Goal: Task Accomplishment & Management: Complete application form

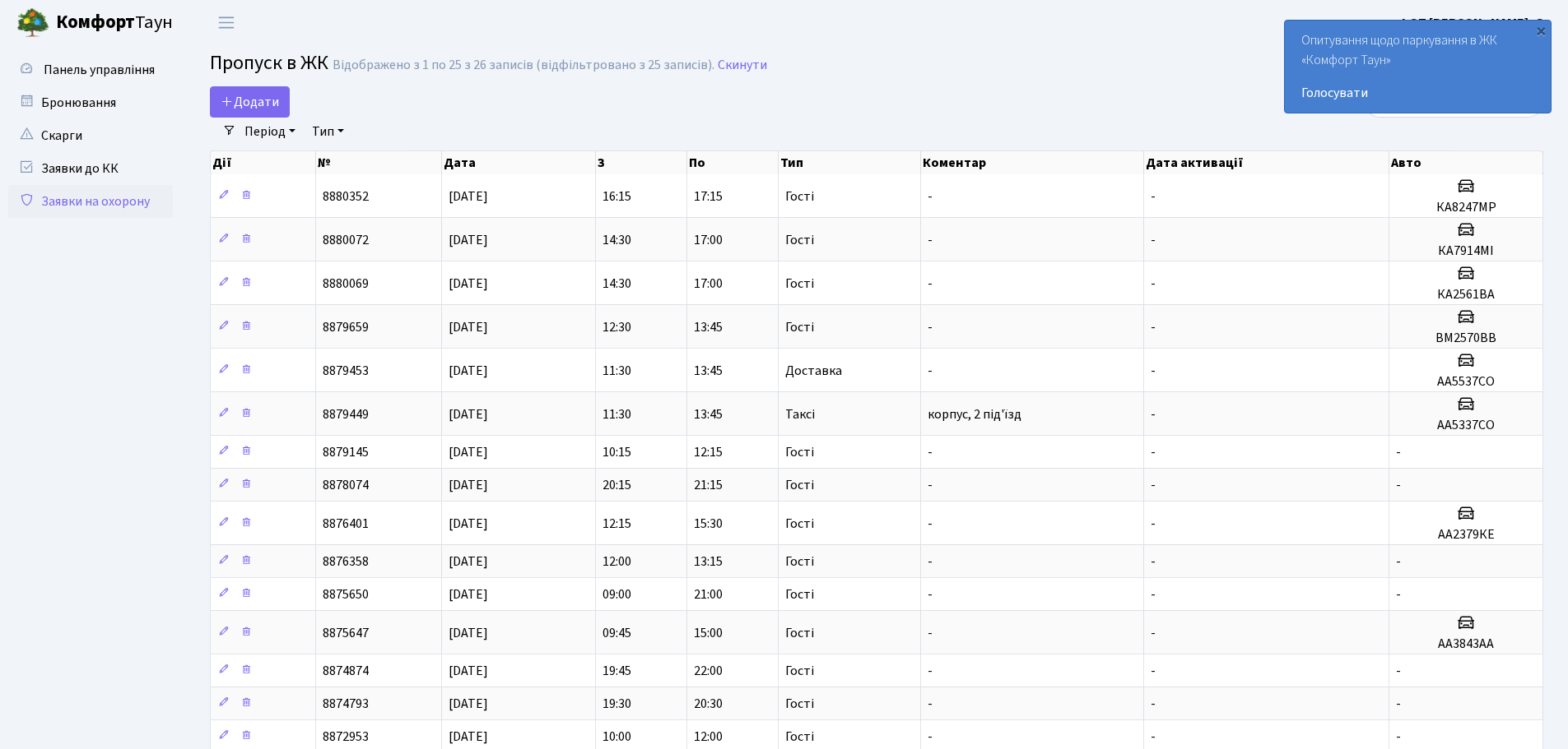
select select "25"
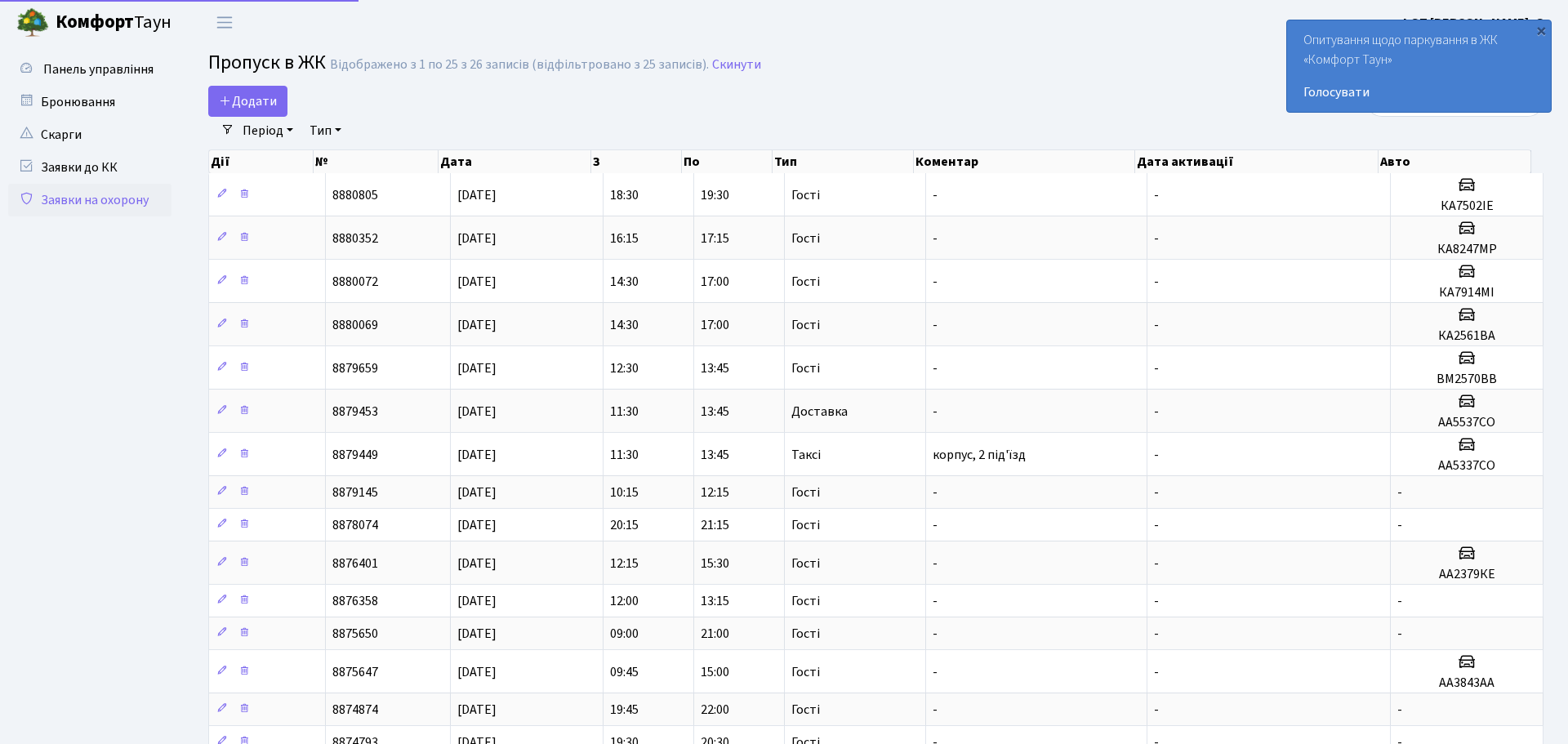
select select "25"
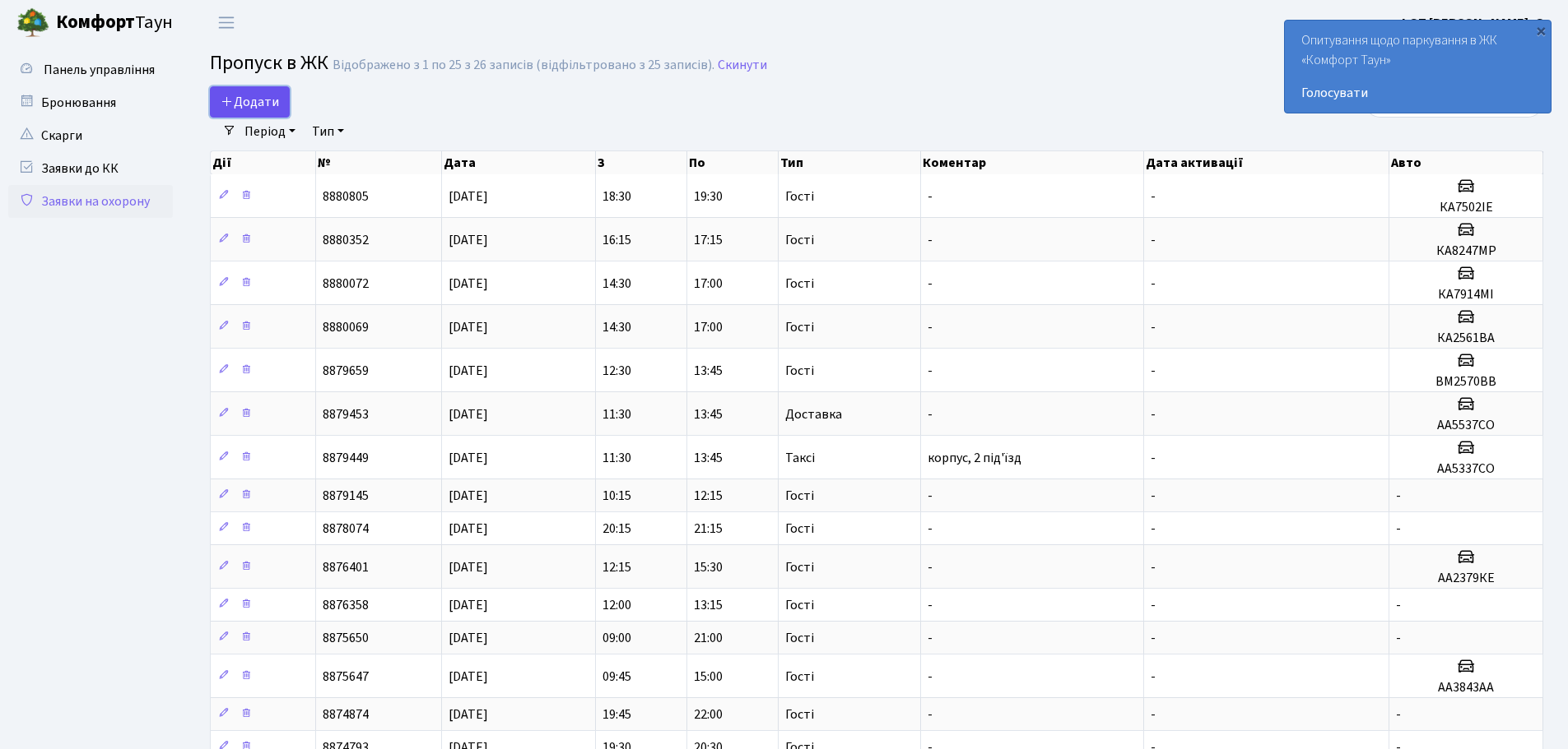
click at [234, 94] on span "Додати" at bounding box center [250, 102] width 59 height 18
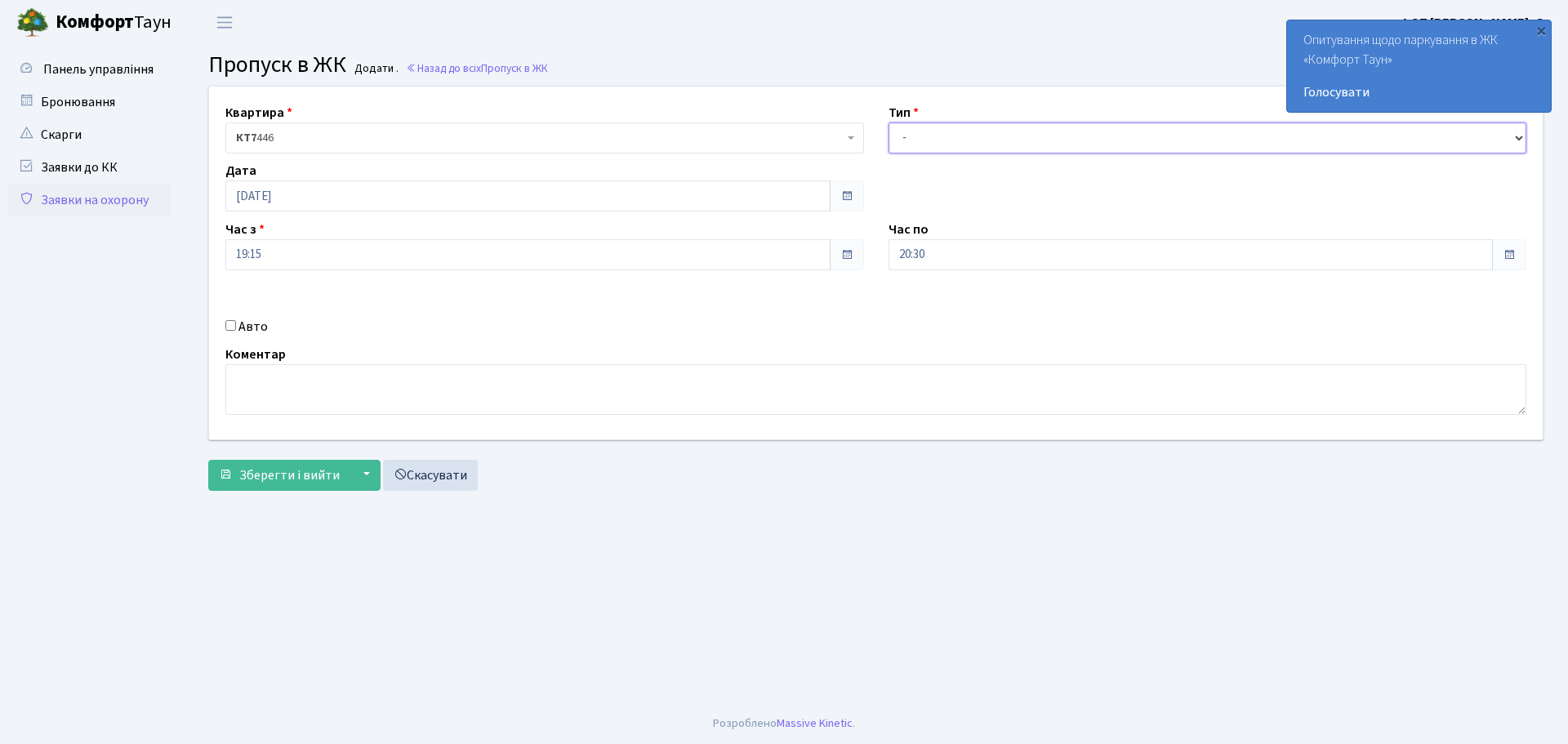
click at [955, 153] on select "- Доставка Таксі Гості Сервіс" at bounding box center [1209, 138] width 639 height 31
select select "3"
click at [889, 123] on select "- Доставка Таксі Гості Сервіс" at bounding box center [1209, 138] width 639 height 31
click at [236, 323] on div "Авто" at bounding box center [545, 327] width 663 height 20
click at [235, 328] on input "Авто" at bounding box center [231, 326] width 11 height 11
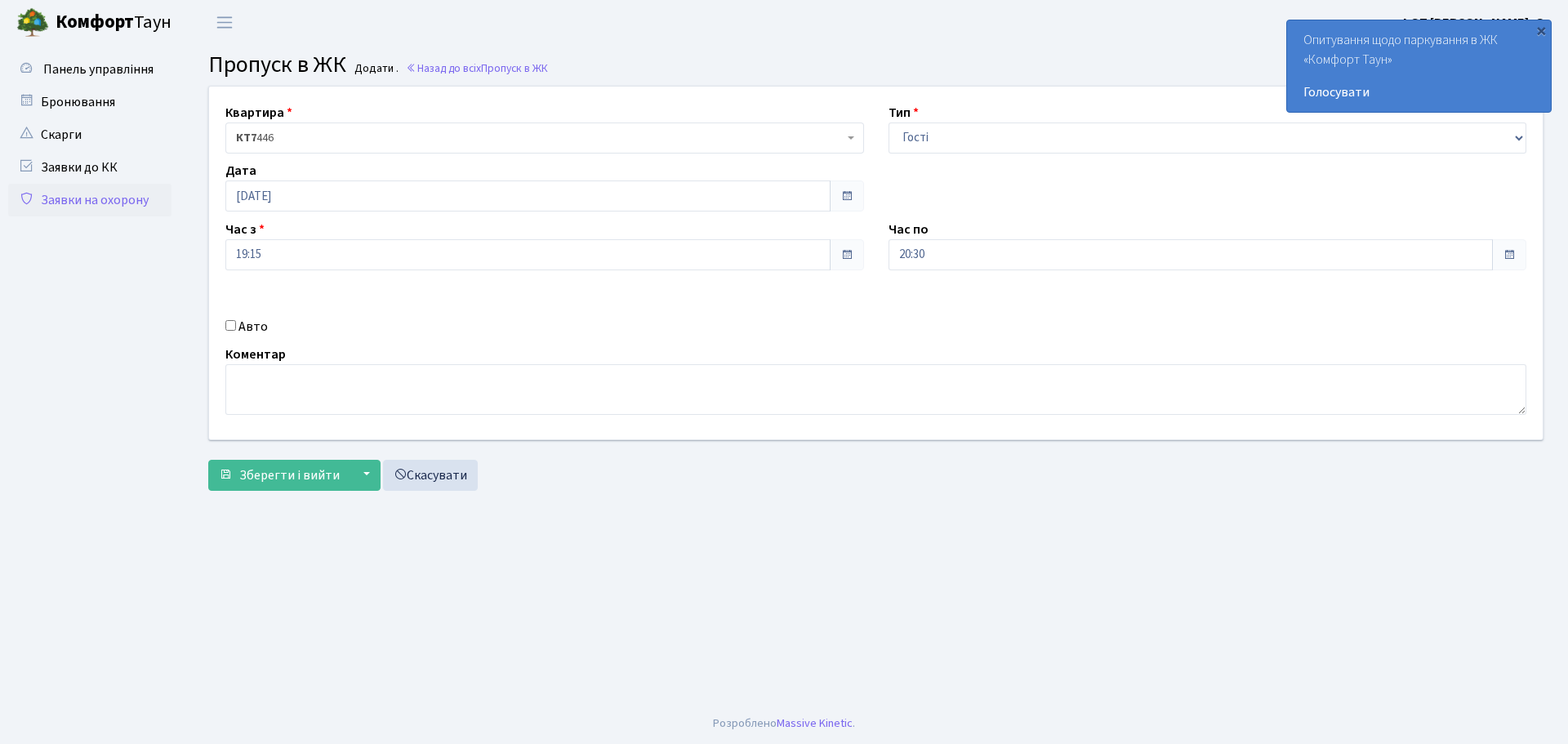
checkbox input "true"
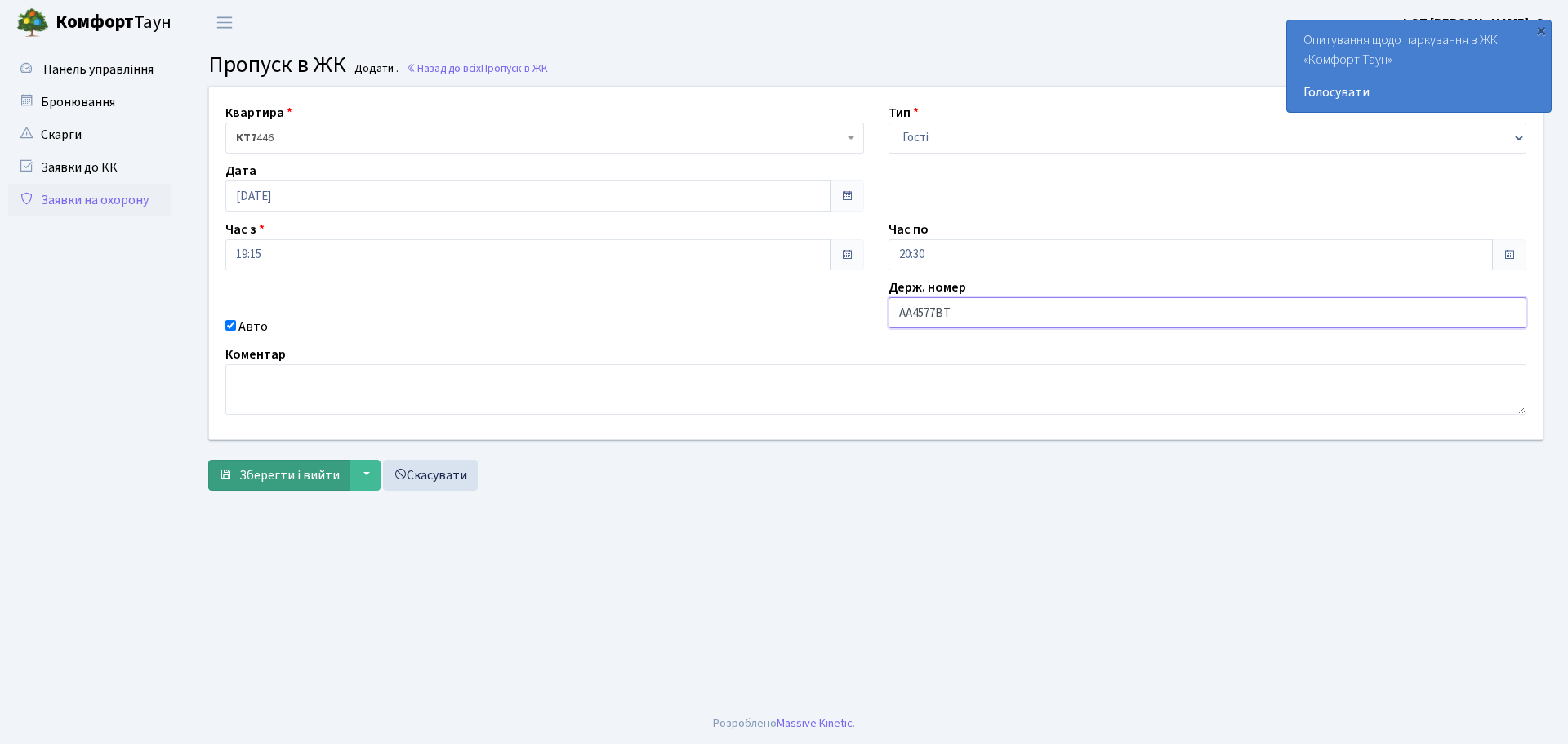
type input "АА4577ВТ"
click at [257, 464] on button "Зберегти і вийти" at bounding box center [279, 475] width 142 height 31
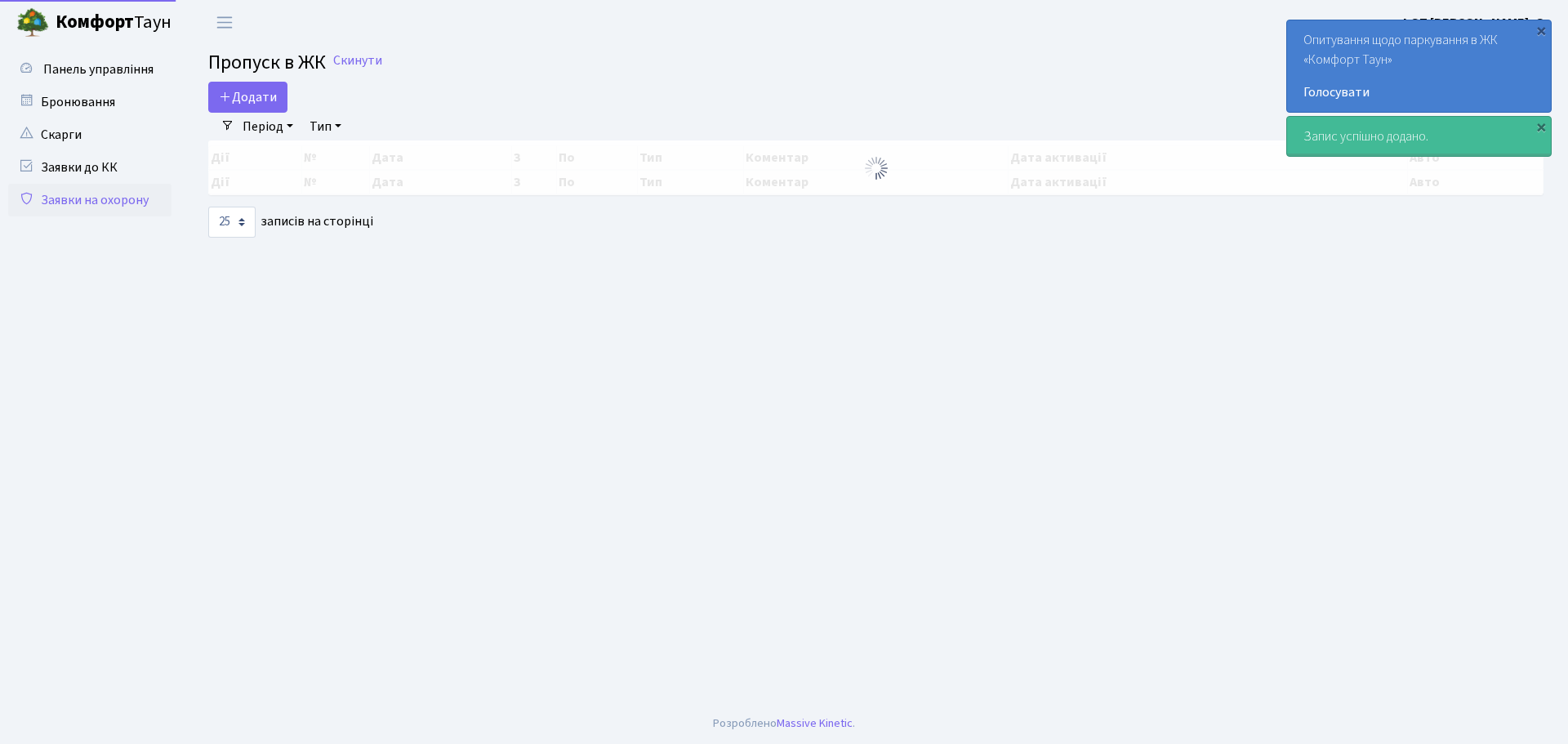
select select "25"
